Goal: Task Accomplishment & Management: Manage account settings

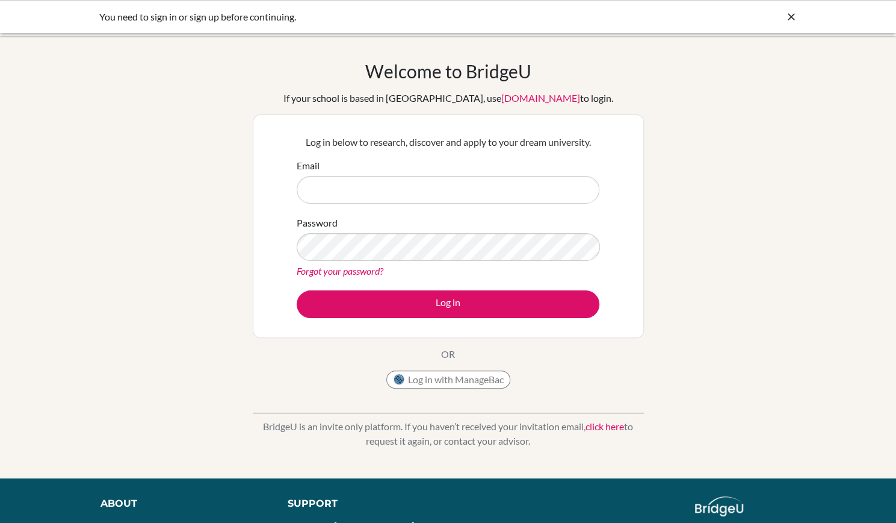
click at [164, 21] on div "You need to sign in or sign up before continuing." at bounding box center [358, 17] width 518 height 14
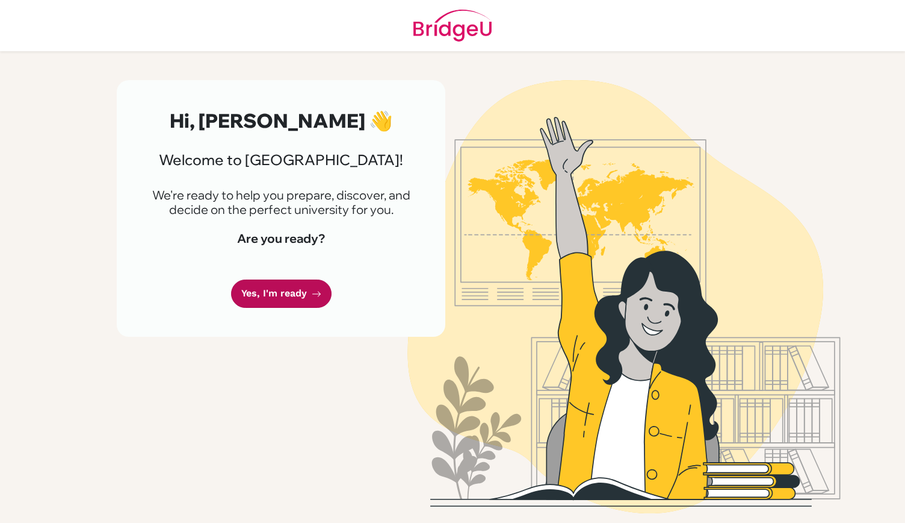
click at [277, 292] on link "Yes, I'm ready" at bounding box center [281, 293] width 101 height 28
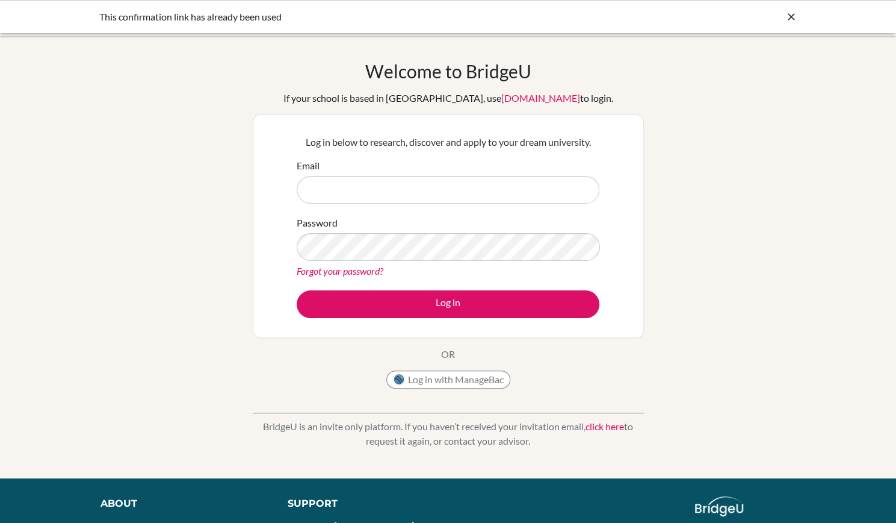
click at [358, 191] on input "Email" at bounding box center [448, 190] width 303 height 28
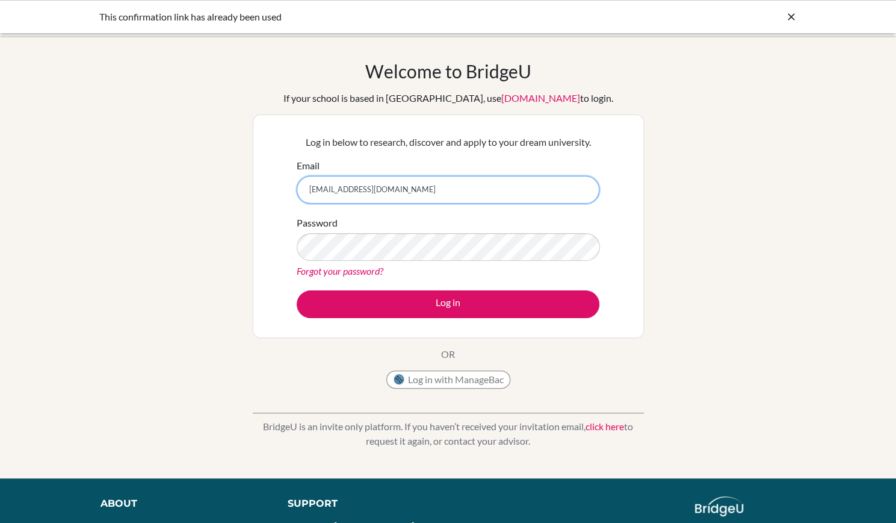
click at [347, 176] on input "[EMAIL_ADDRESS][DOMAIN_NAME]" at bounding box center [448, 190] width 303 height 28
type input "i"
type input "[EMAIL_ADDRESS][DOMAIN_NAME]"
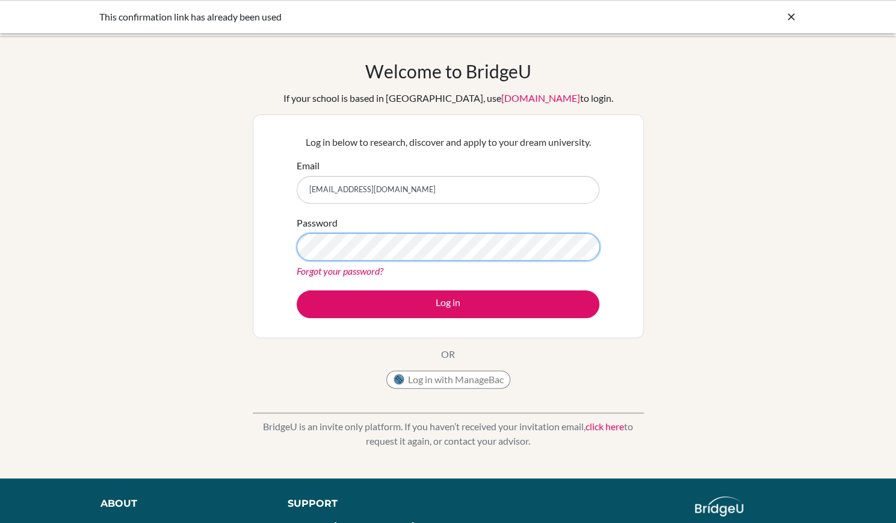
click at [297, 290] on button "Log in" at bounding box center [448, 304] width 303 height 28
